Goal: Task Accomplishment & Management: Use online tool/utility

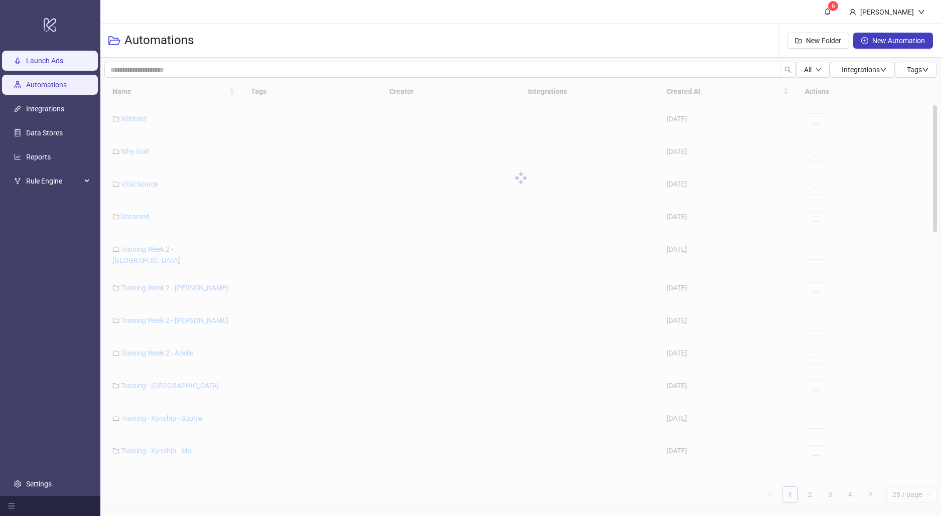
click at [51, 65] on link "Launch Ads" at bounding box center [44, 61] width 37 height 8
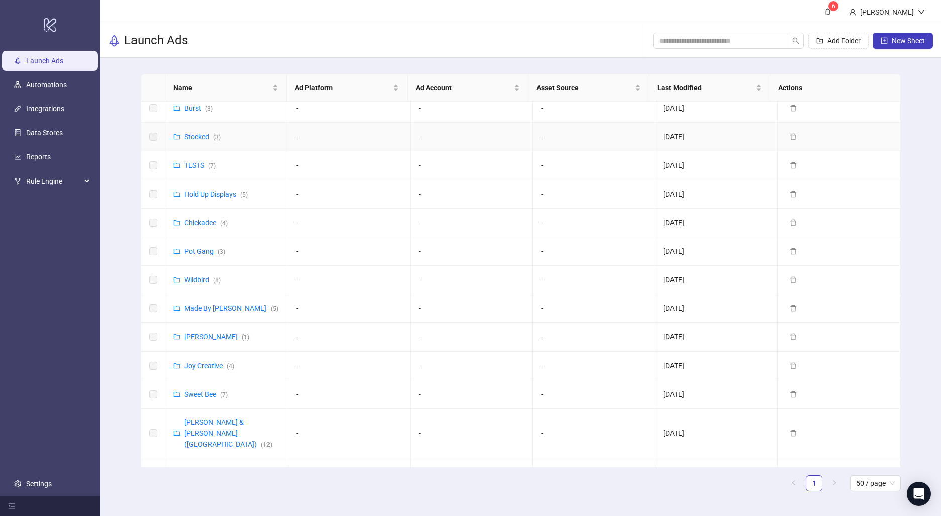
scroll to position [401, 0]
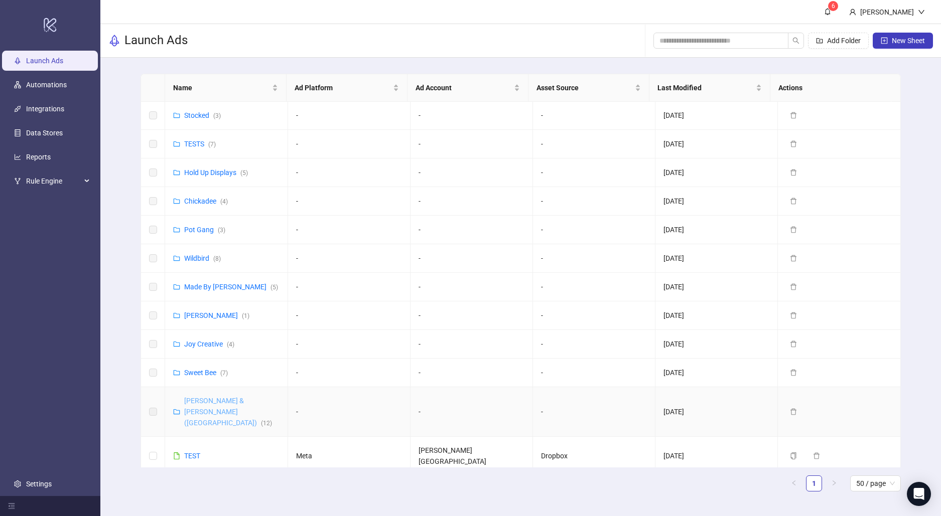
click at [218, 399] on link "[PERSON_NAME] & [PERSON_NAME] ([GEOGRAPHIC_DATA]) ( 12 )" at bounding box center [228, 412] width 88 height 30
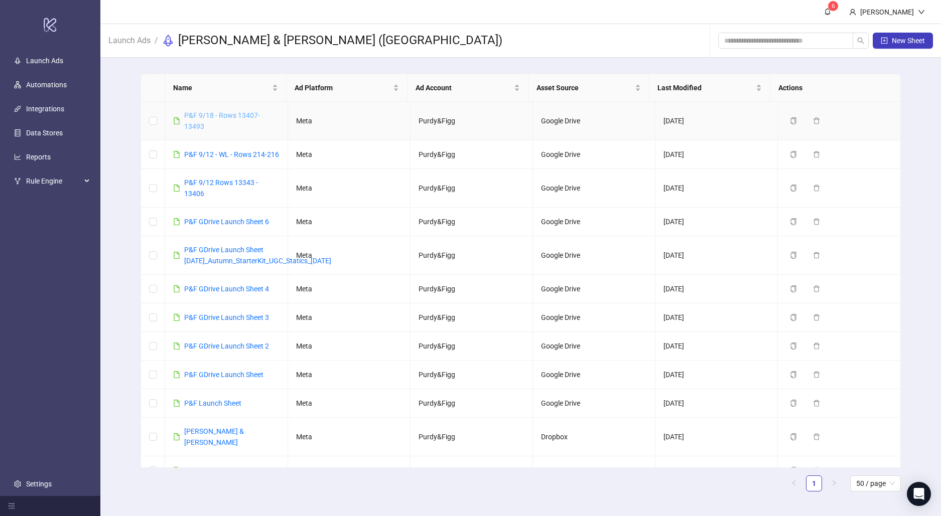
click at [234, 117] on link "P&F 9/18 - Rows 13407-13493" at bounding box center [222, 120] width 76 height 19
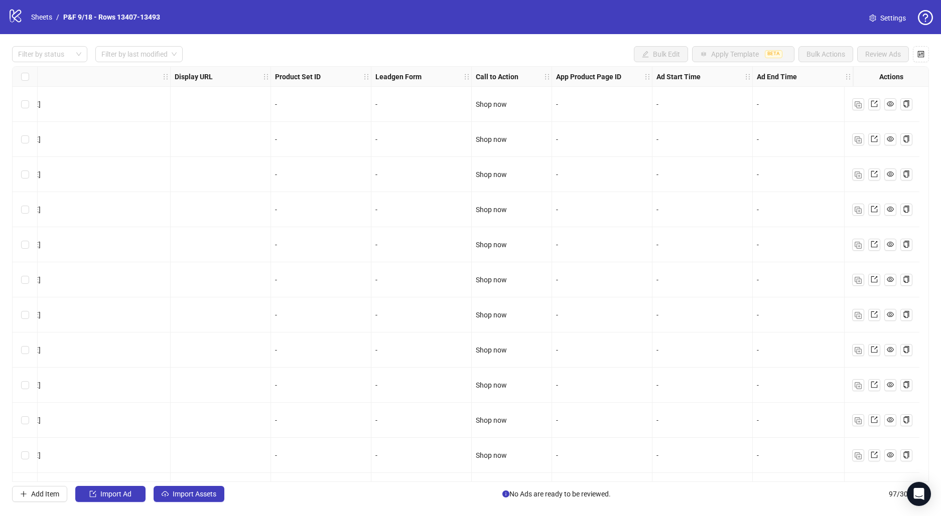
scroll to position [0, 586]
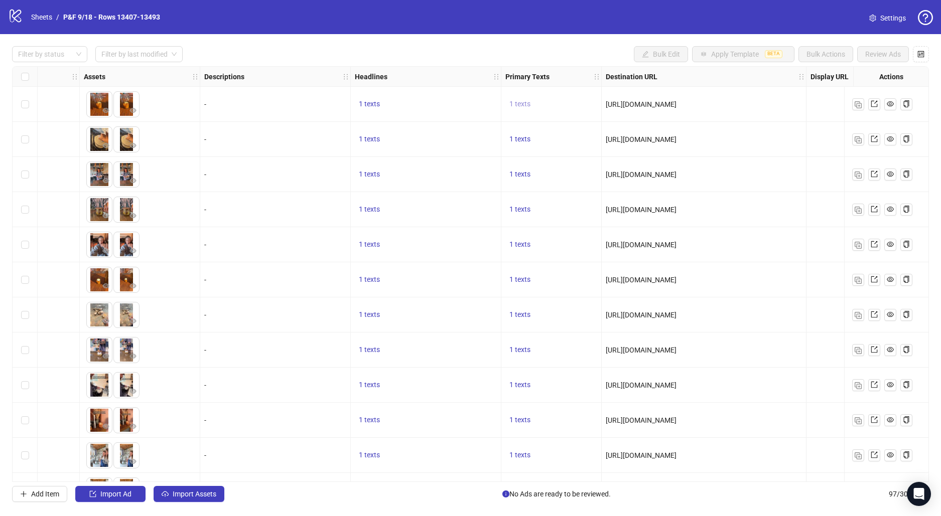
click at [512, 104] on span "1 texts" at bounding box center [519, 104] width 21 height 8
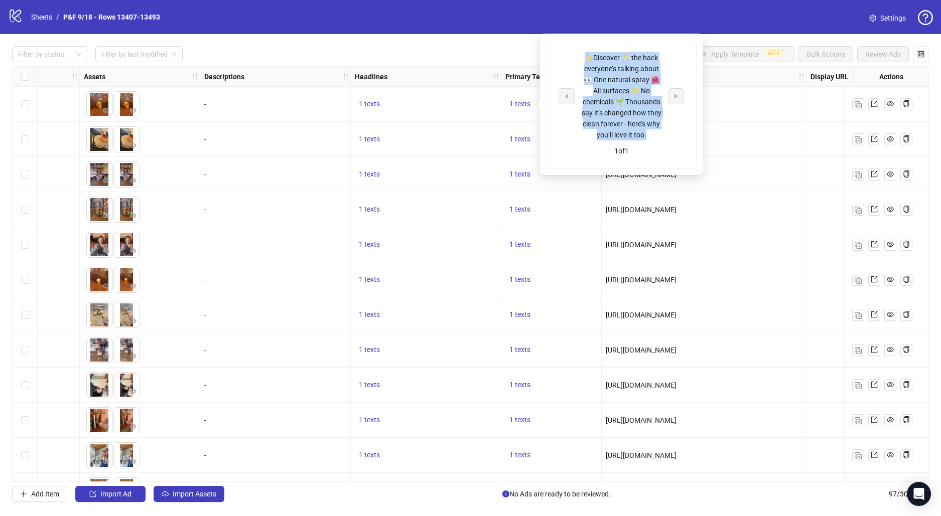
drag, startPoint x: 585, startPoint y: 56, endPoint x: 645, endPoint y: 139, distance: 102.8
click at [645, 139] on div "✨Discover ✨ the hack everyone’s talking about 👀 One natural spray 🌺 All surface…" at bounding box center [621, 96] width 83 height 88
copy div "✨Discover ✨ the hack everyone’s talking about 👀 One natural spray 🌺 All surface…"
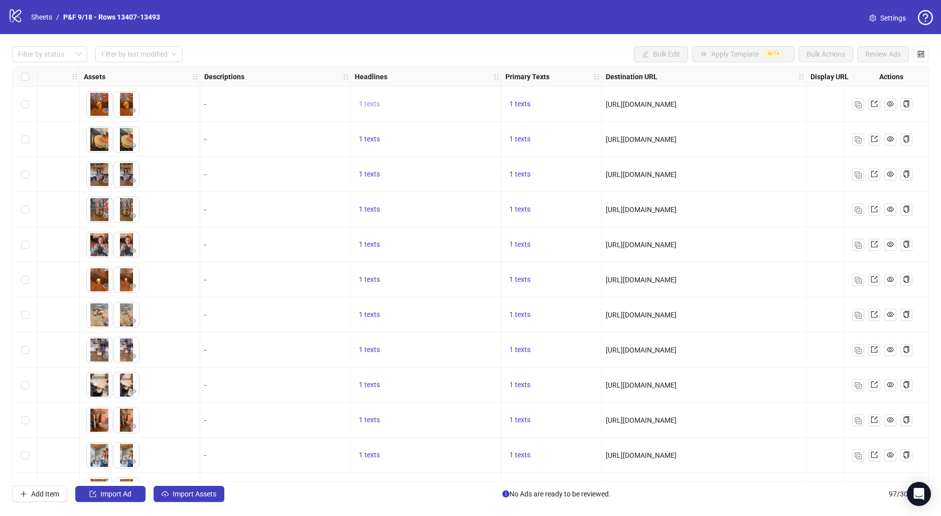
click at [373, 104] on span "1 texts" at bounding box center [369, 104] width 21 height 8
click at [424, 91] on div "Find out how cleaning got this easy 🏡" at bounding box center [470, 96] width 125 height 22
copy div "Find out how cleaning got this easy 🏡"
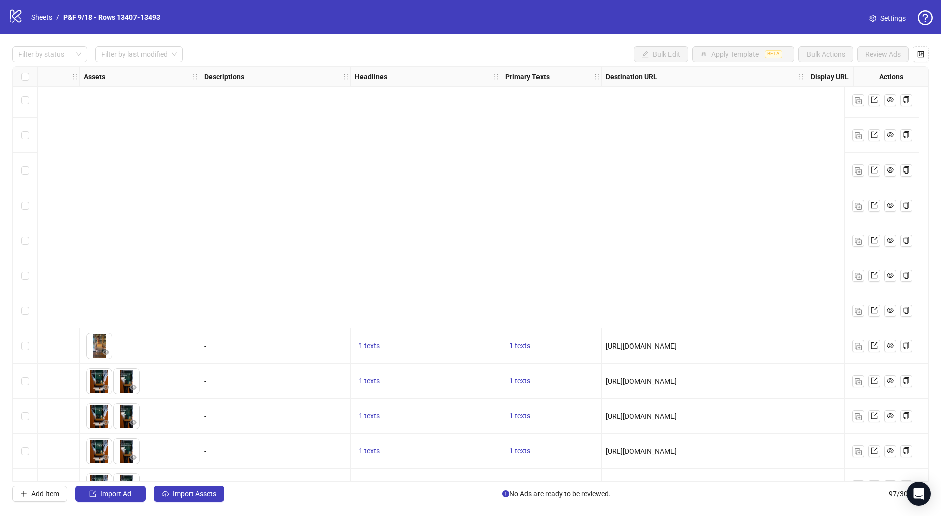
scroll to position [1072, 586]
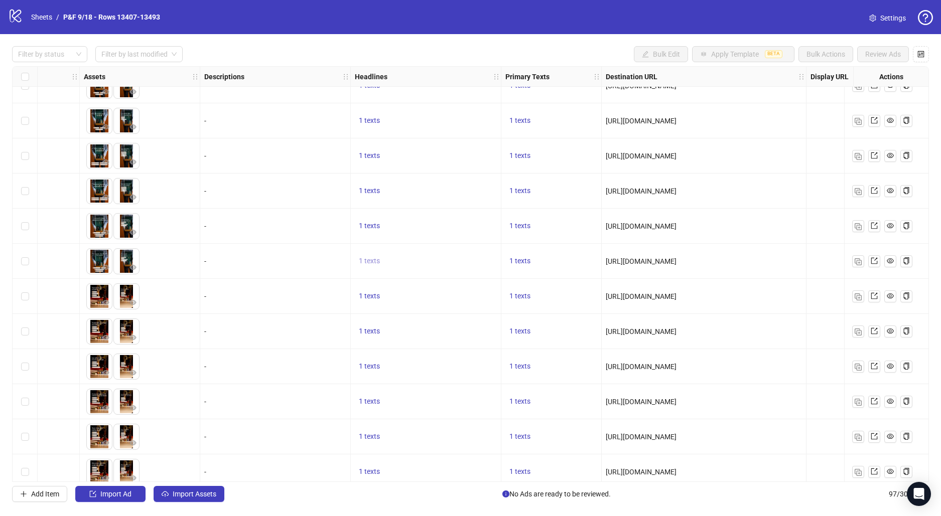
click at [372, 263] on span "1 texts" at bounding box center [369, 261] width 21 height 8
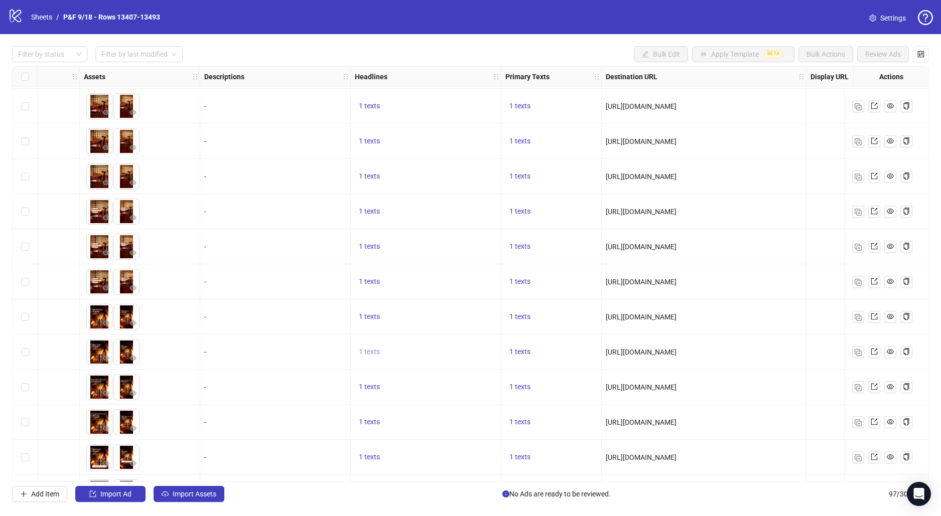
click at [367, 352] on span "1 texts" at bounding box center [369, 352] width 21 height 8
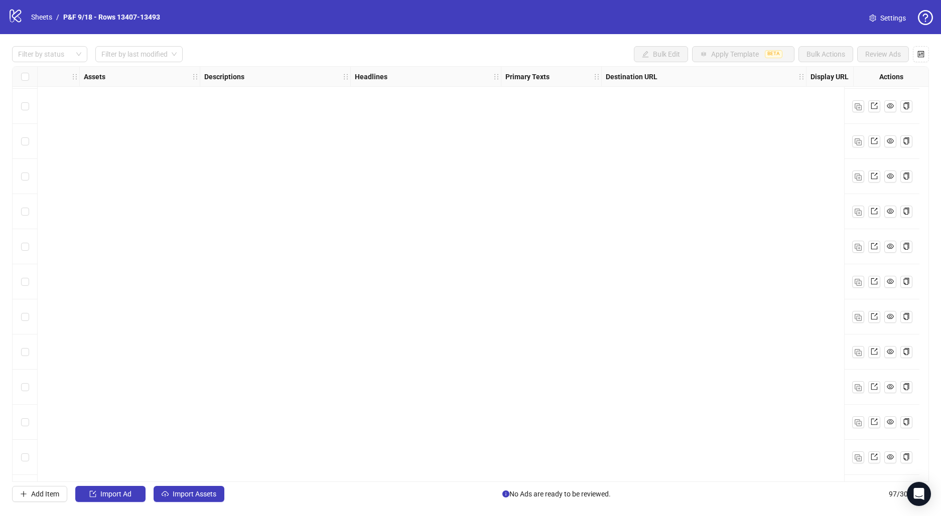
scroll to position [3016, 586]
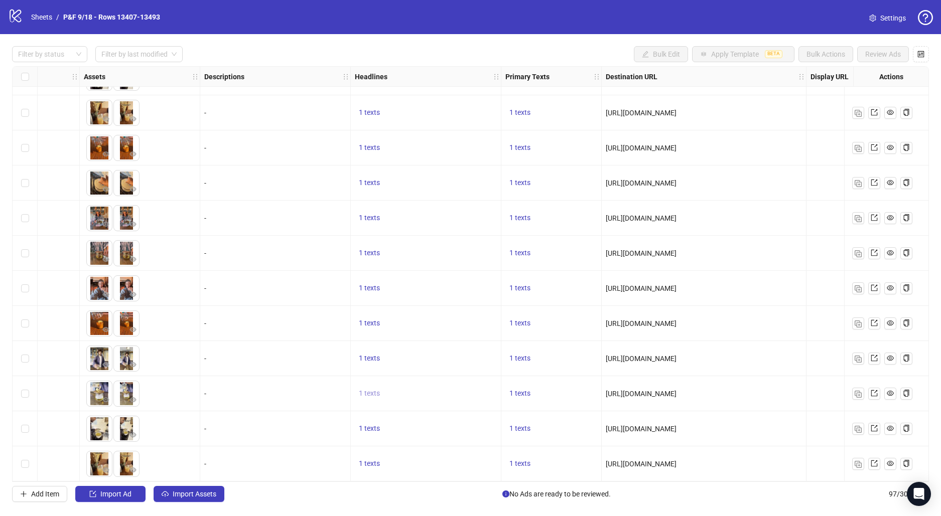
click at [371, 389] on span "1 texts" at bounding box center [369, 393] width 21 height 8
click at [372, 354] on span "1 texts" at bounding box center [369, 358] width 21 height 8
click at [367, 179] on span "1 texts" at bounding box center [369, 183] width 21 height 8
click at [480, 174] on div "Time for a change?" at bounding box center [470, 171] width 83 height 11
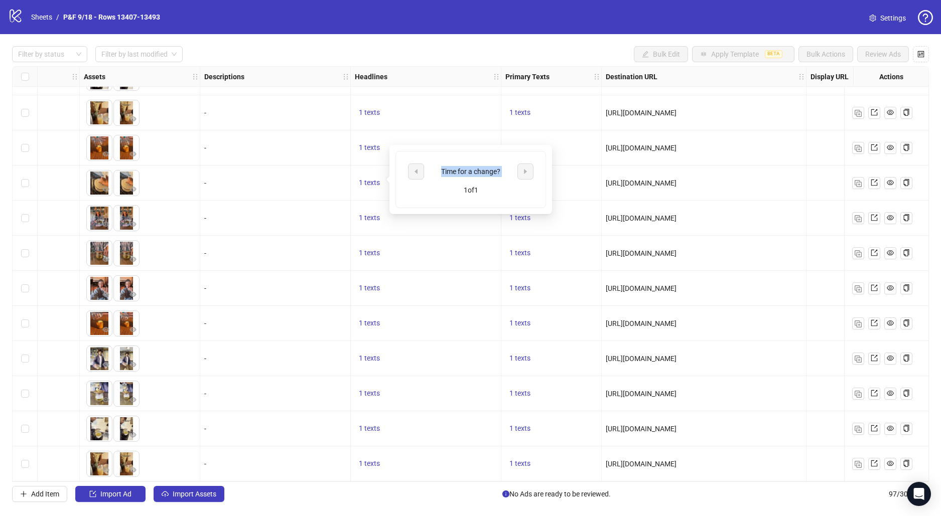
click at [480, 174] on div "Time for a change?" at bounding box center [470, 171] width 83 height 11
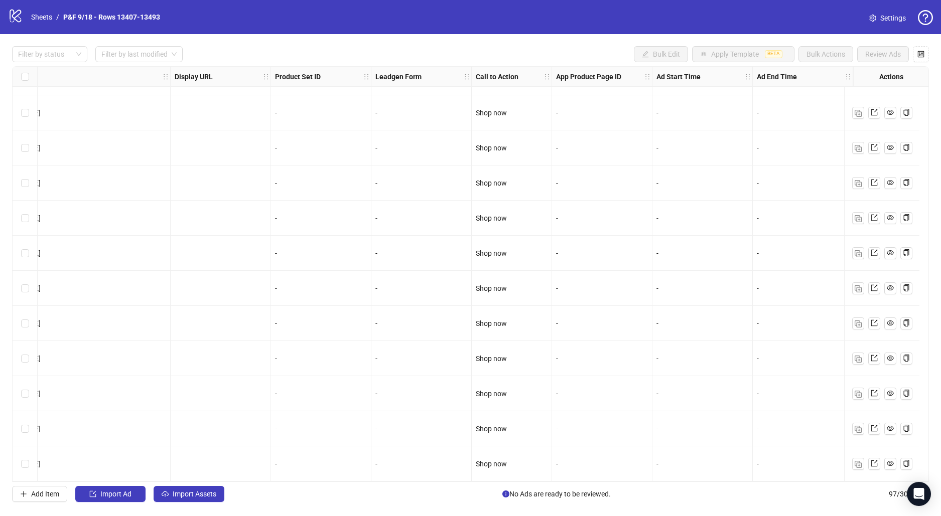
scroll to position [3016, 0]
